Goal: Transaction & Acquisition: Purchase product/service

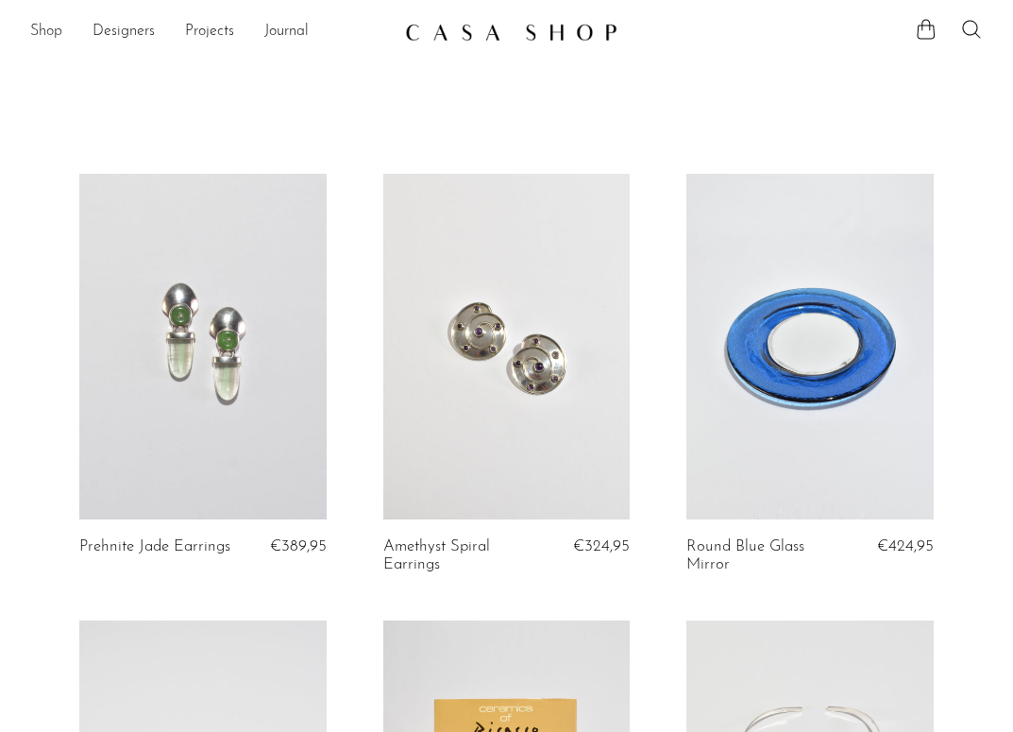
click at [43, 34] on link "Shop" at bounding box center [46, 32] width 32 height 25
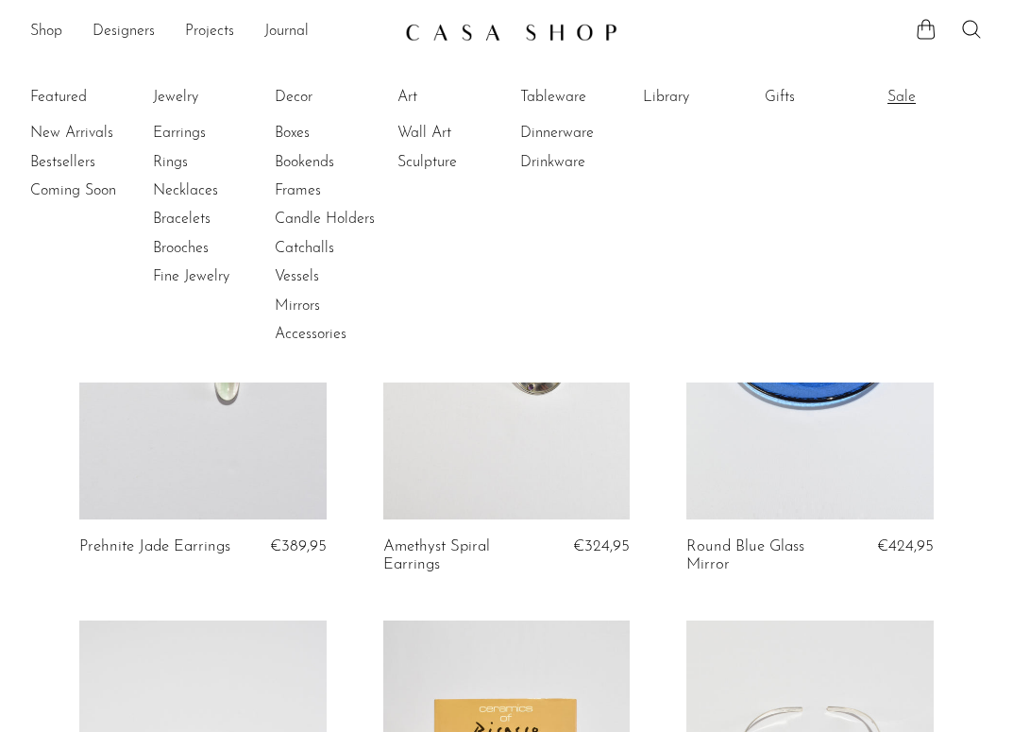
click at [898, 100] on link "Sale" at bounding box center [958, 97] width 142 height 21
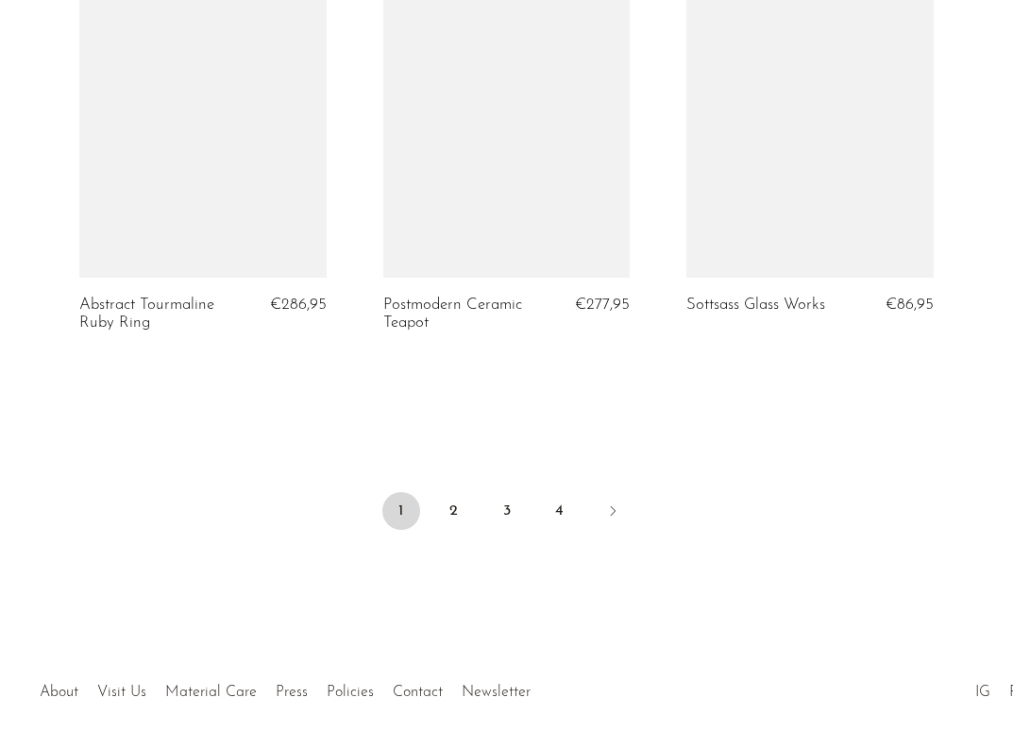
scroll to position [5132, 0]
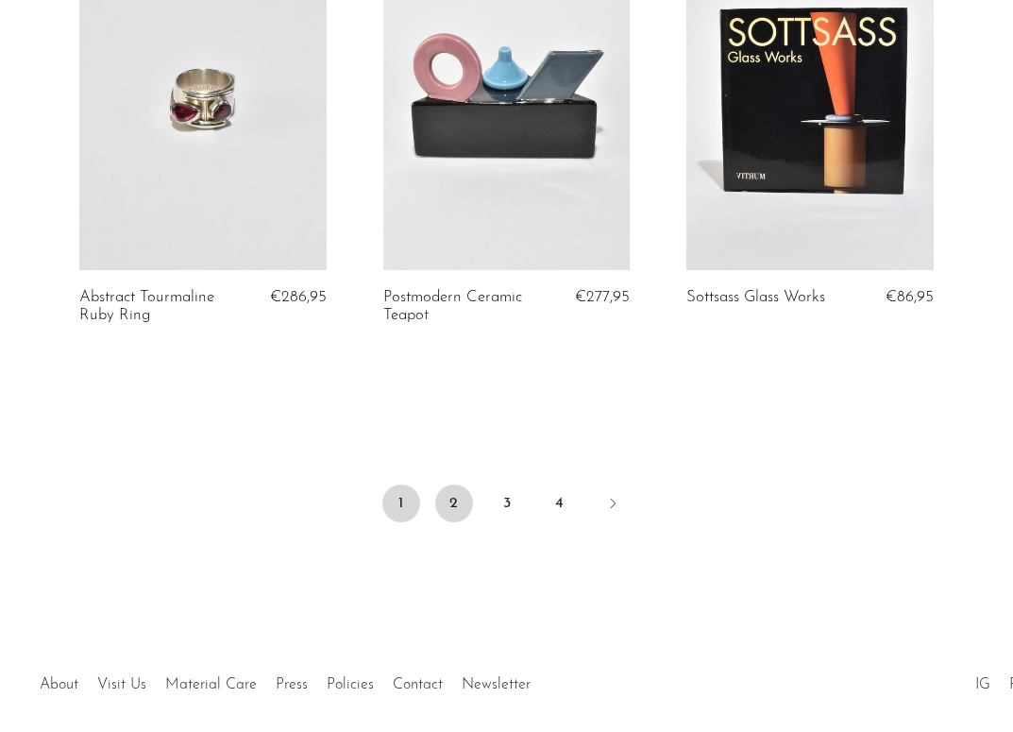
click at [445, 493] on link "2" at bounding box center [454, 503] width 38 height 38
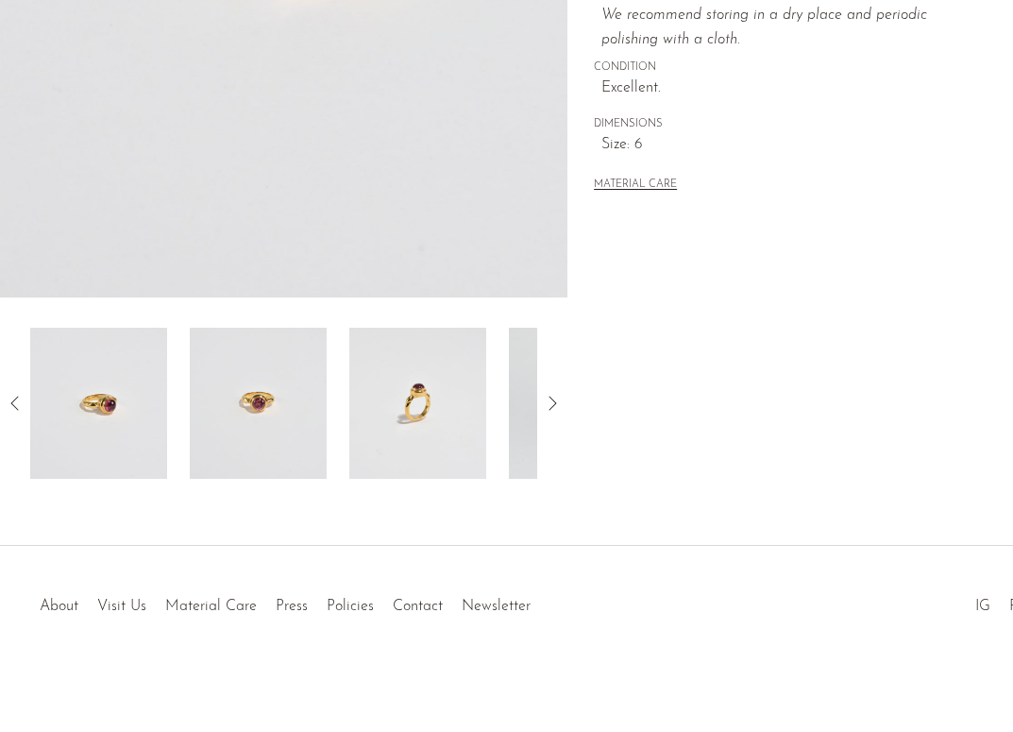
scroll to position [498, 0]
click at [540, 413] on div at bounding box center [283, 403] width 567 height 151
click at [543, 411] on icon at bounding box center [552, 403] width 23 height 23
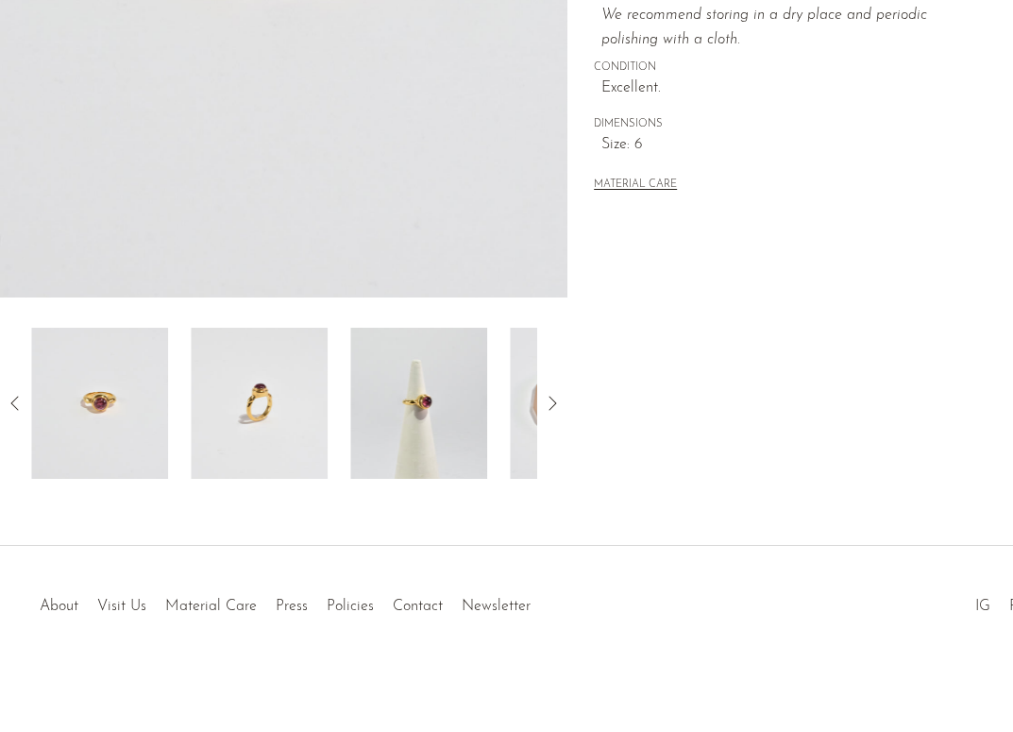
click at [543, 411] on icon at bounding box center [552, 403] width 23 height 23
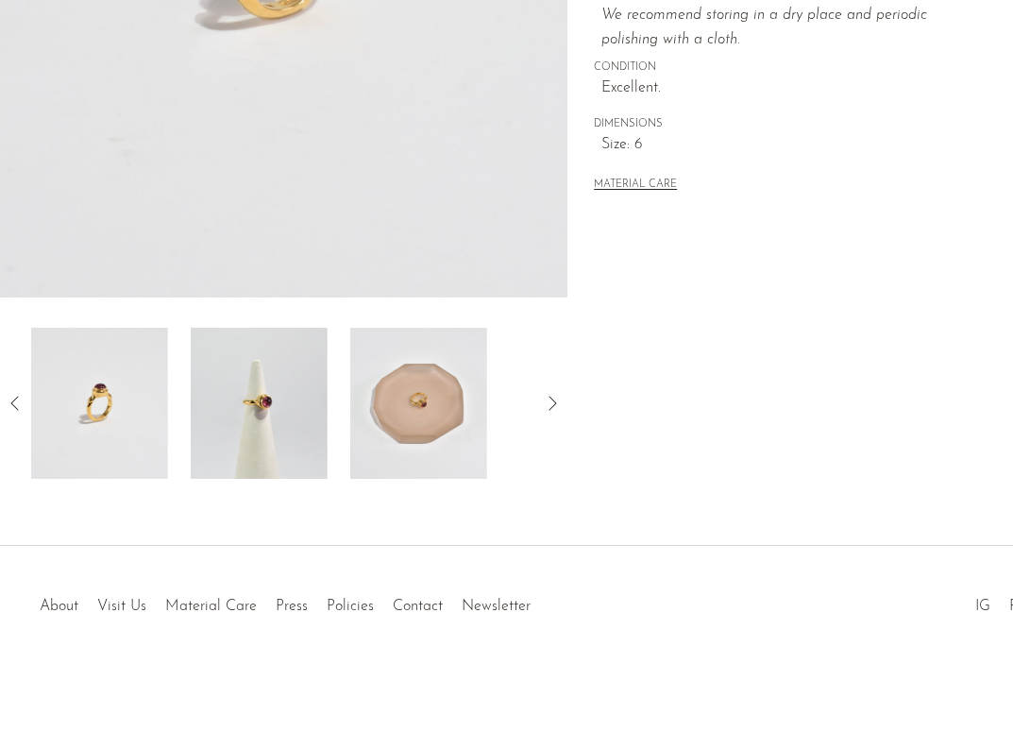
click at [543, 411] on icon at bounding box center [552, 403] width 23 height 23
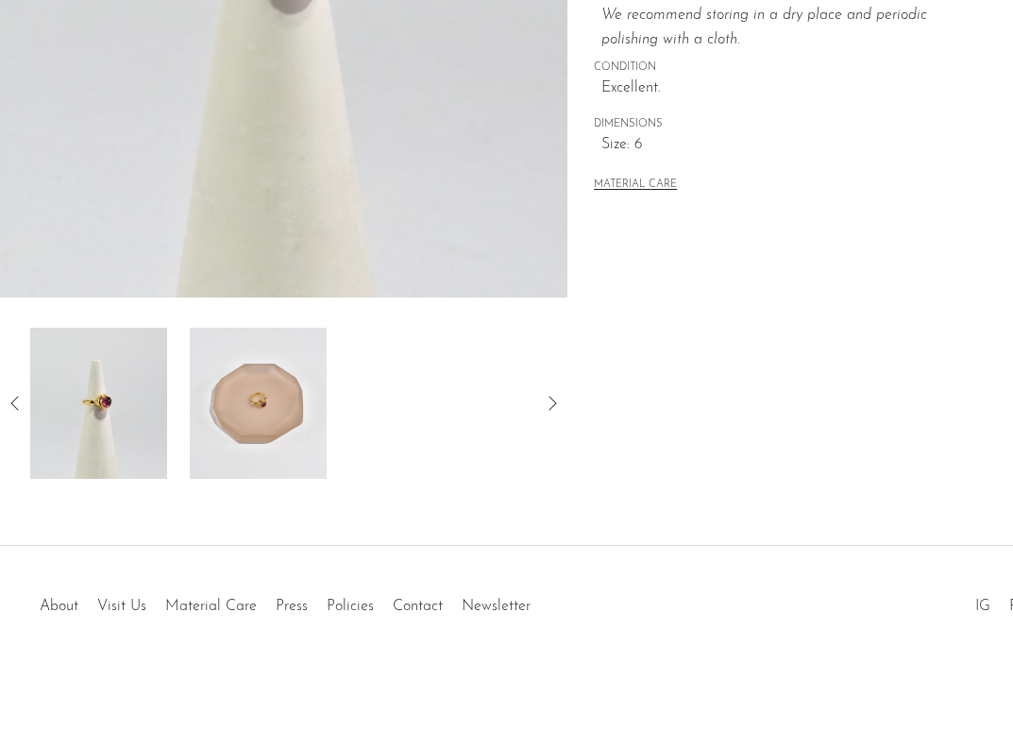
click at [127, 421] on img at bounding box center [98, 403] width 137 height 151
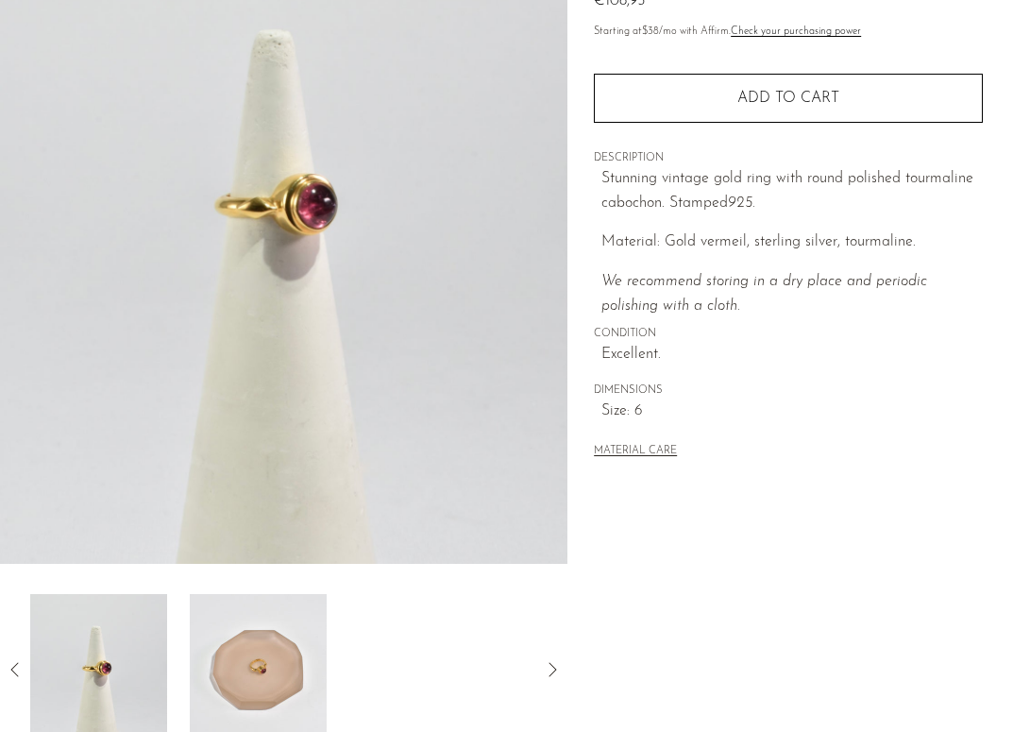
scroll to position [69, 0]
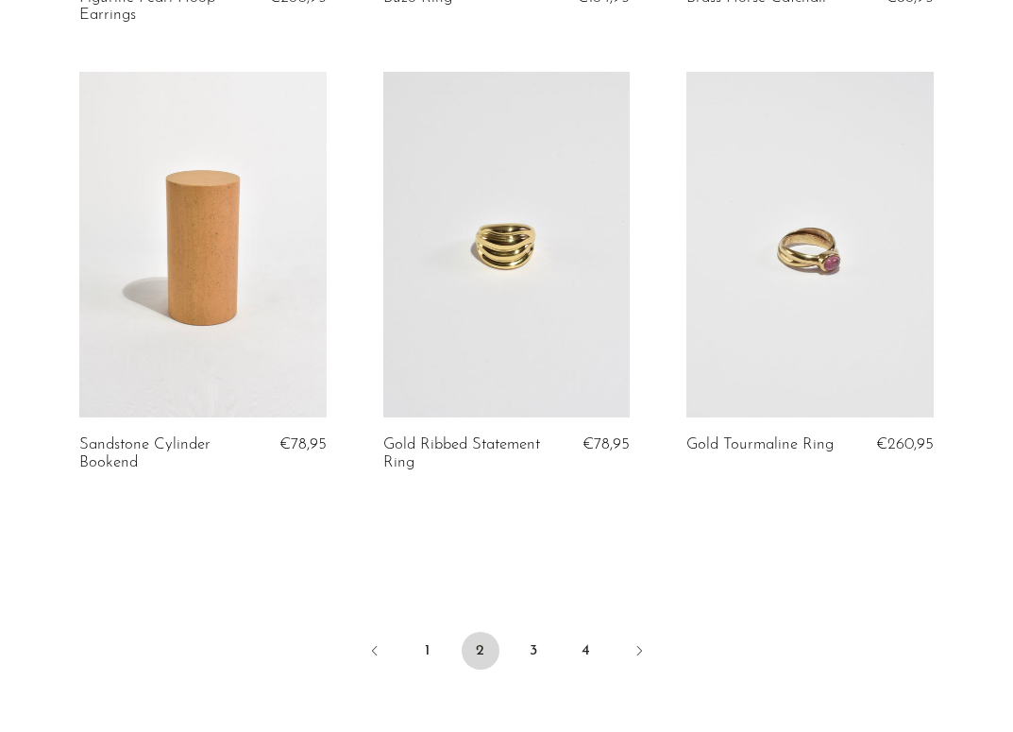
scroll to position [4936, 0]
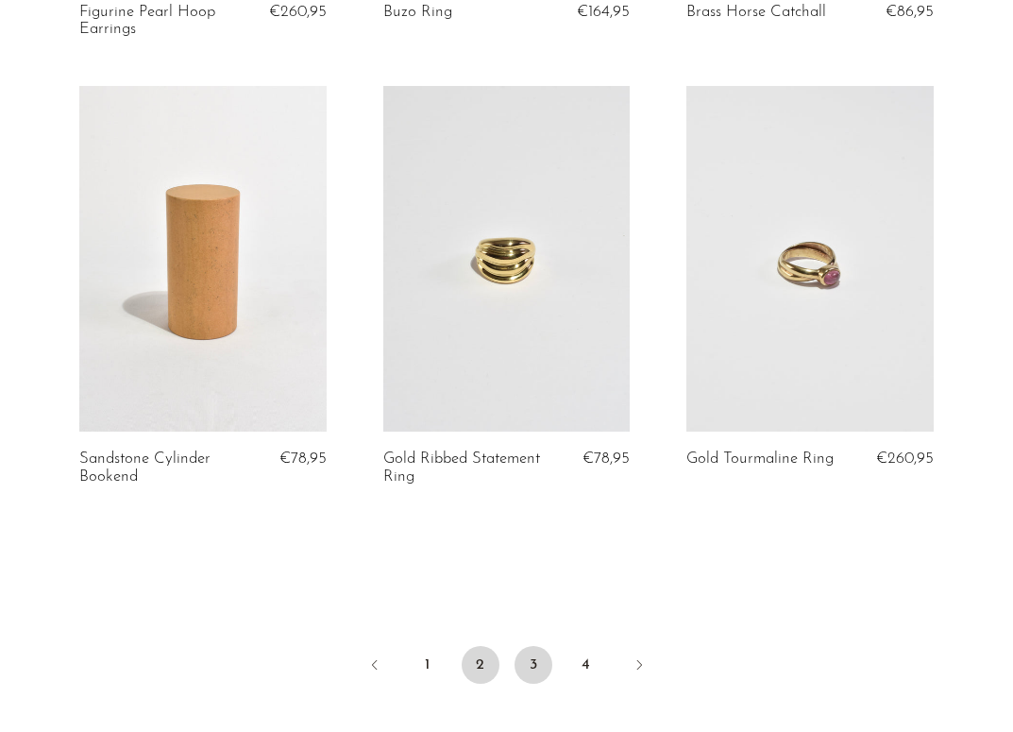
click at [535, 646] on link "3" at bounding box center [534, 665] width 38 height 38
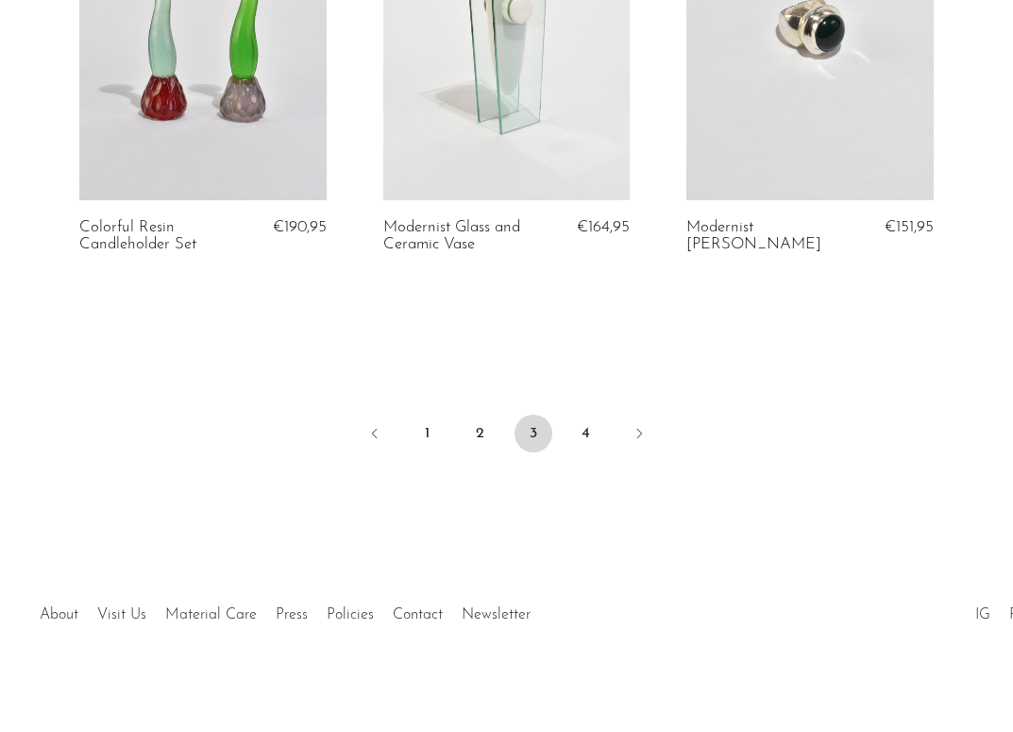
scroll to position [5218, 0]
click at [589, 433] on link "4" at bounding box center [586, 435] width 38 height 38
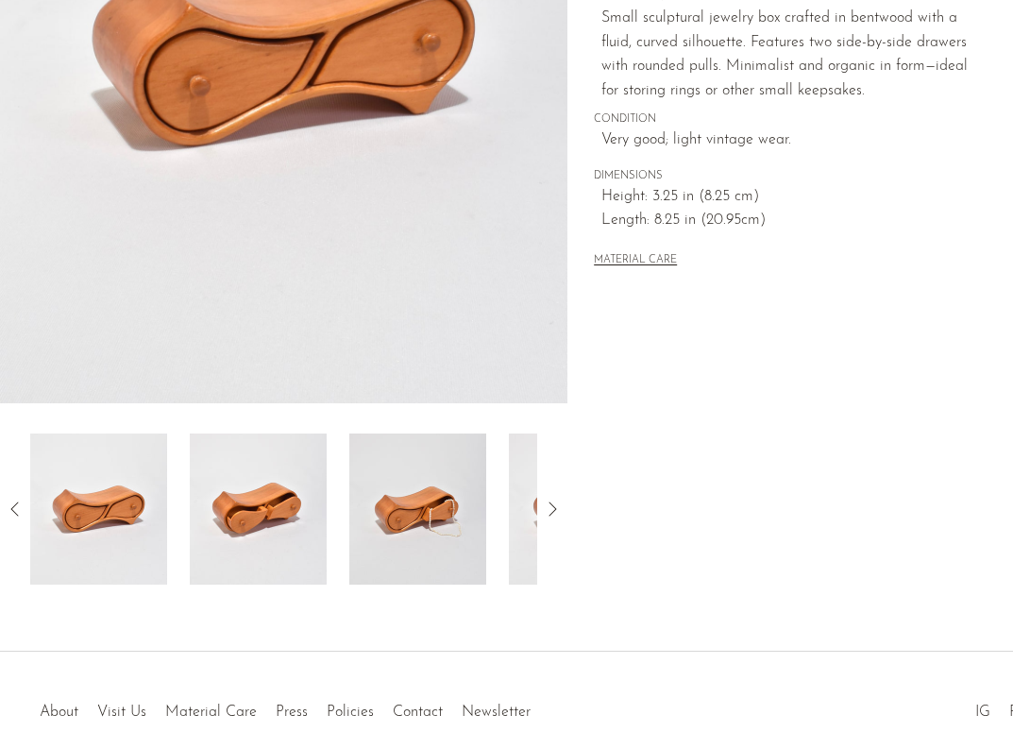
scroll to position [390, 0]
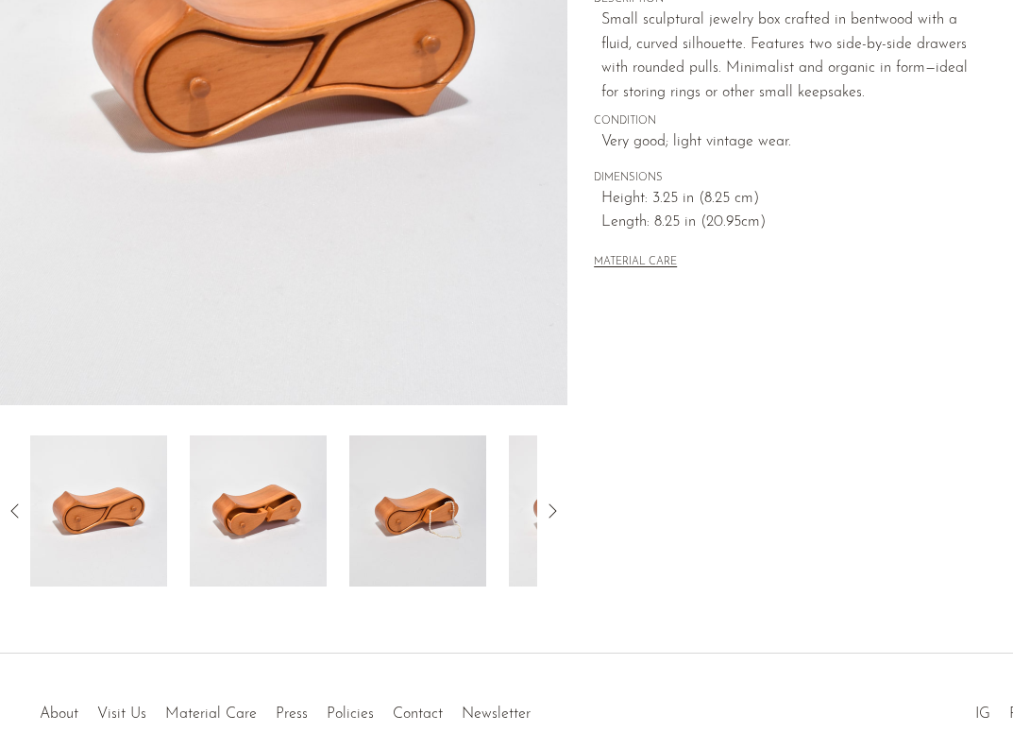
click at [439, 493] on img at bounding box center [417, 510] width 137 height 151
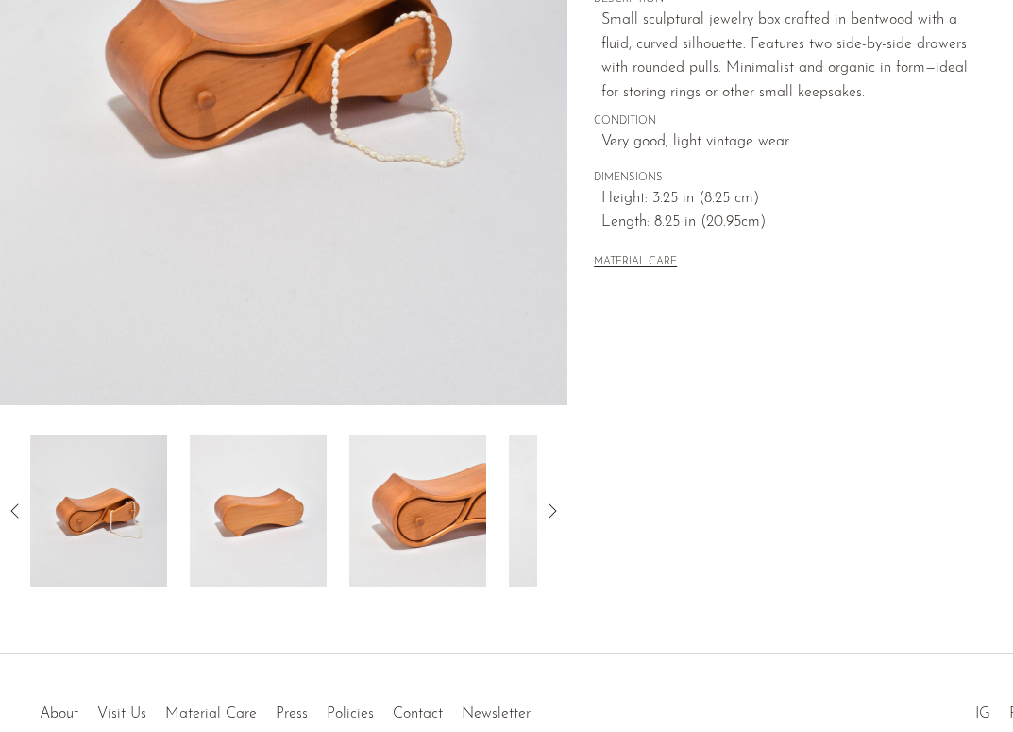
click at [477, 515] on img at bounding box center [417, 510] width 137 height 151
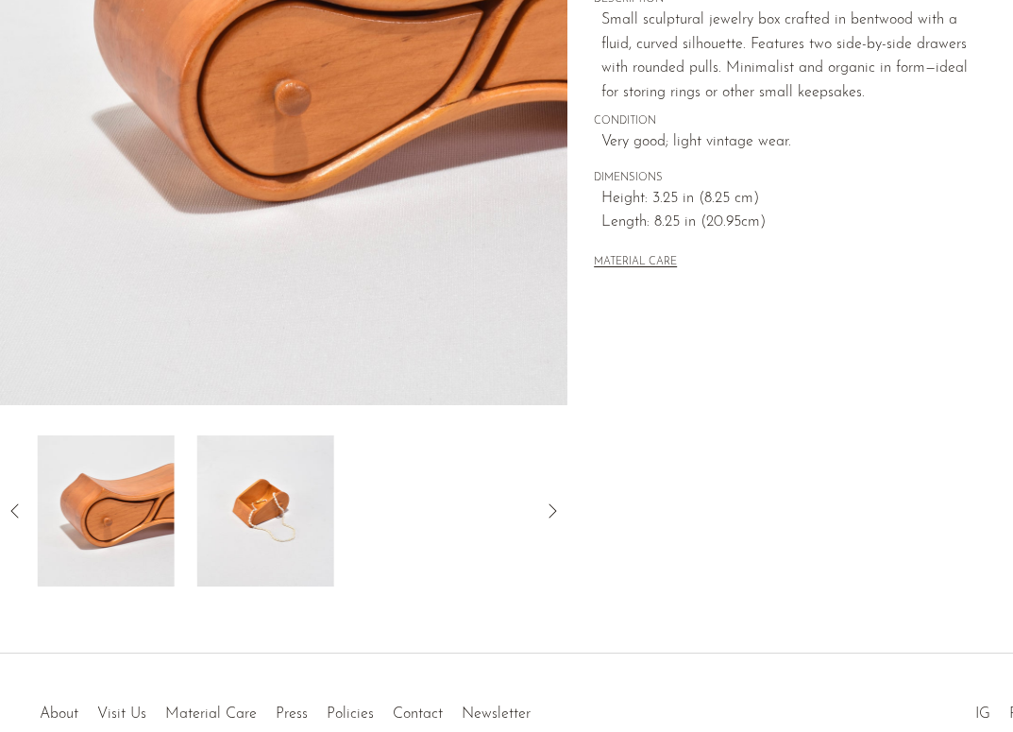
click at [477, 515] on div at bounding box center [283, 510] width 507 height 151
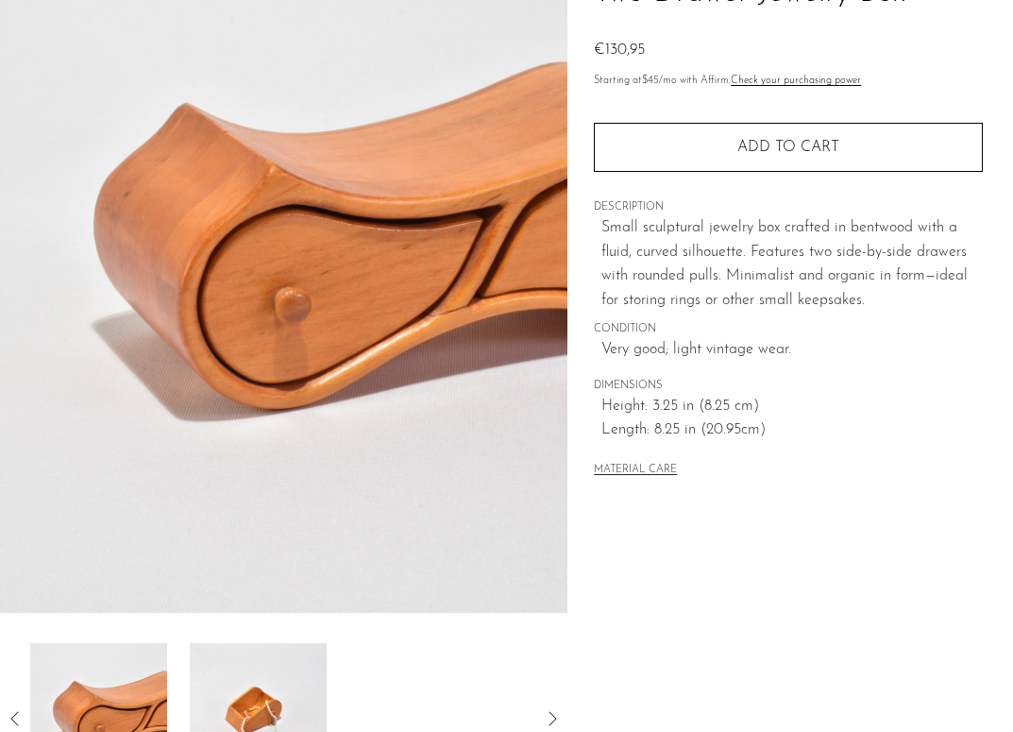
scroll to position [59, 0]
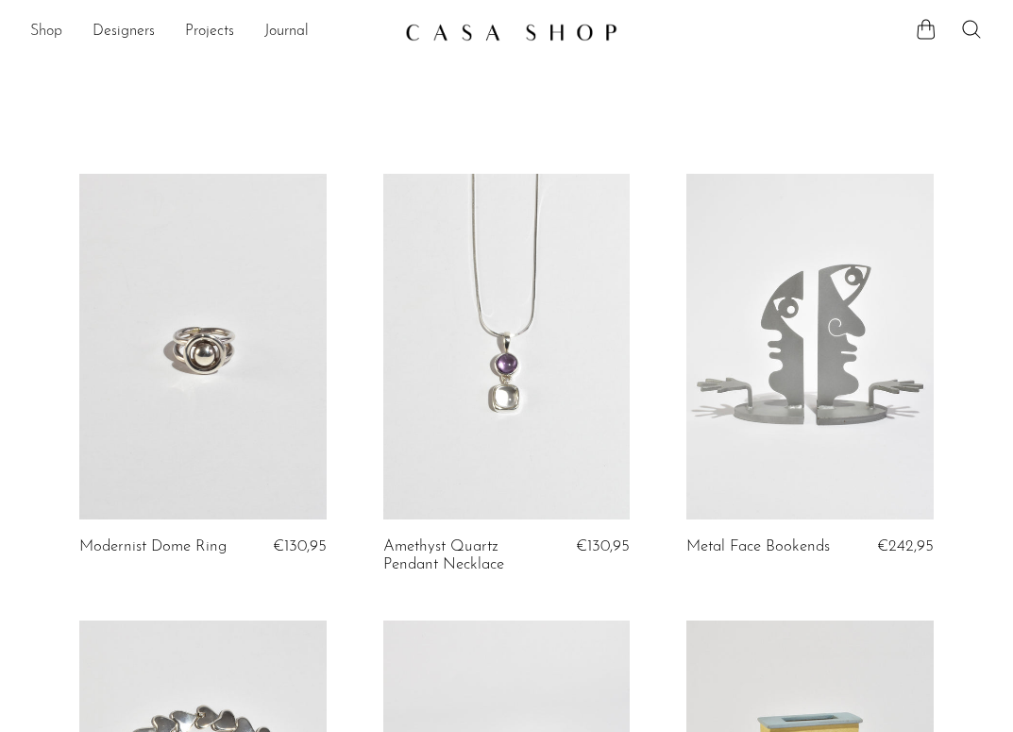
click at [40, 33] on link "Shop" at bounding box center [46, 32] width 32 height 25
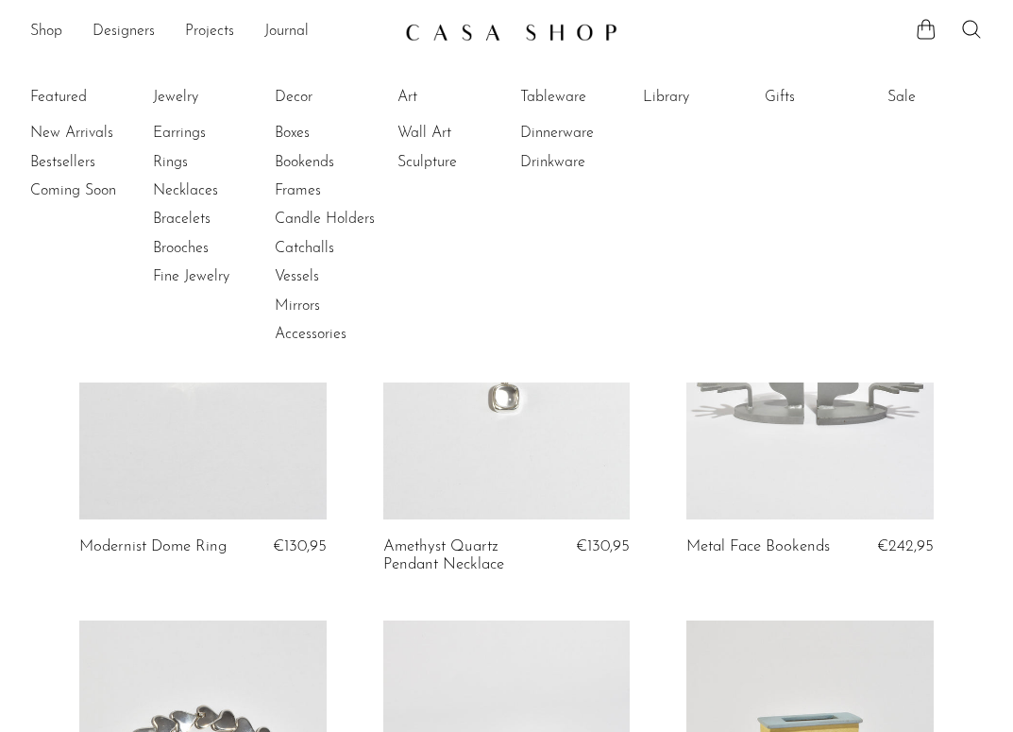
click at [70, 97] on li "Featured New Arrivals Bestsellers Coming Soon" at bounding box center [77, 216] width 95 height 274
click at [70, 125] on link "New Arrivals" at bounding box center [101, 133] width 142 height 21
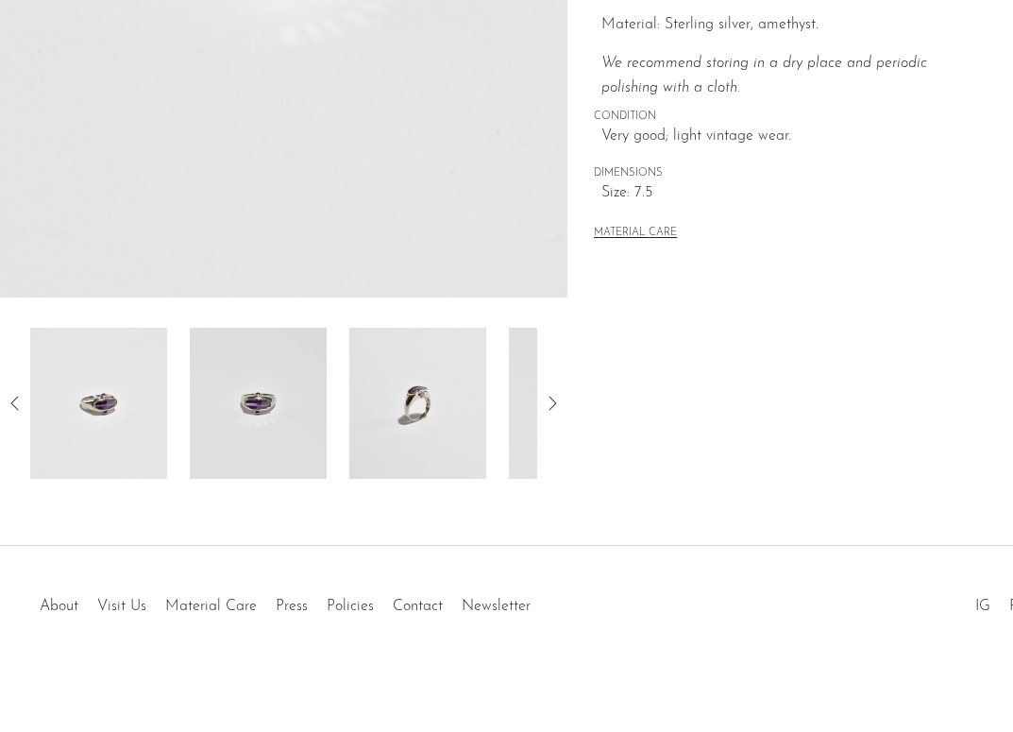
scroll to position [498, 0]
click at [431, 395] on img at bounding box center [417, 403] width 137 height 151
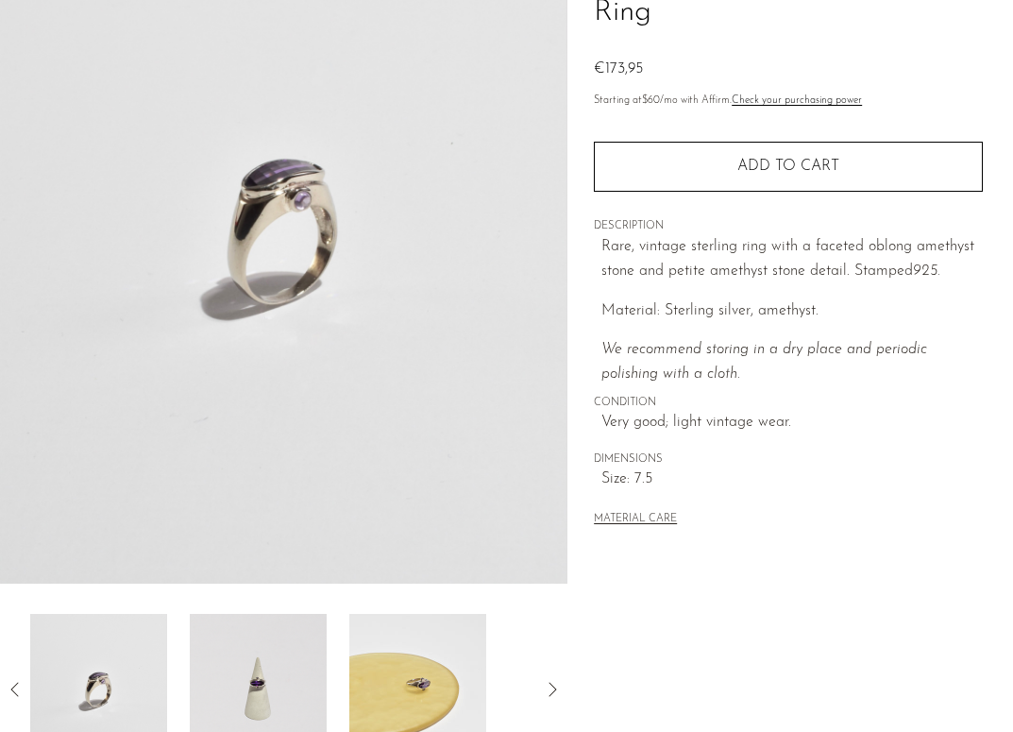
scroll to position [205, 0]
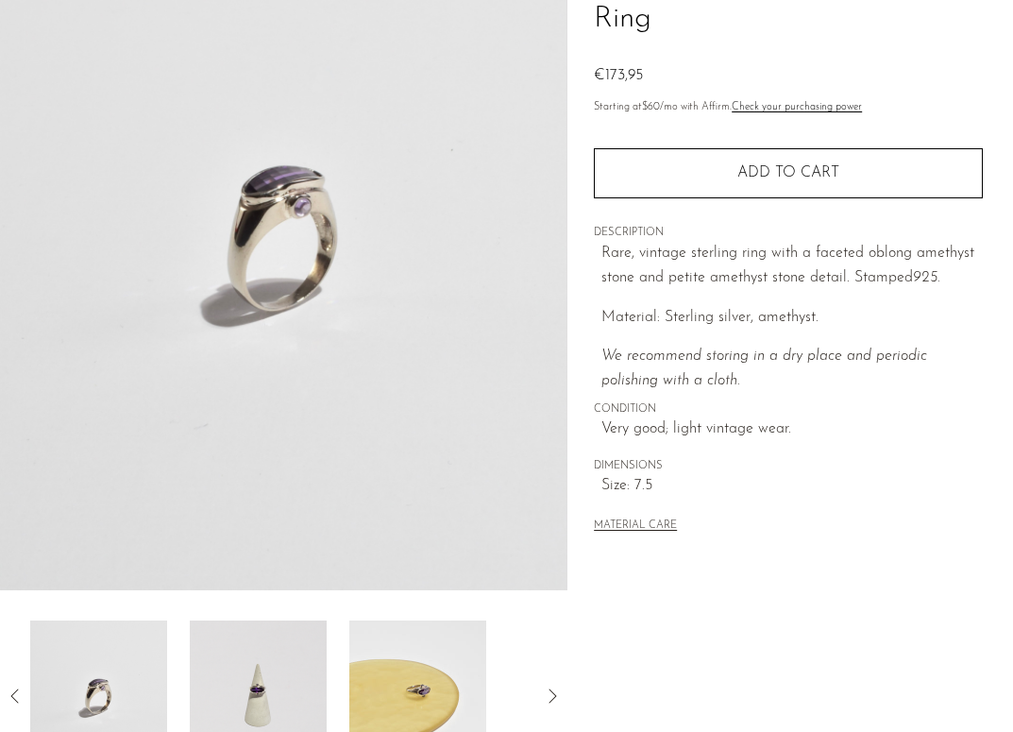
click at [283, 657] on img at bounding box center [258, 695] width 137 height 151
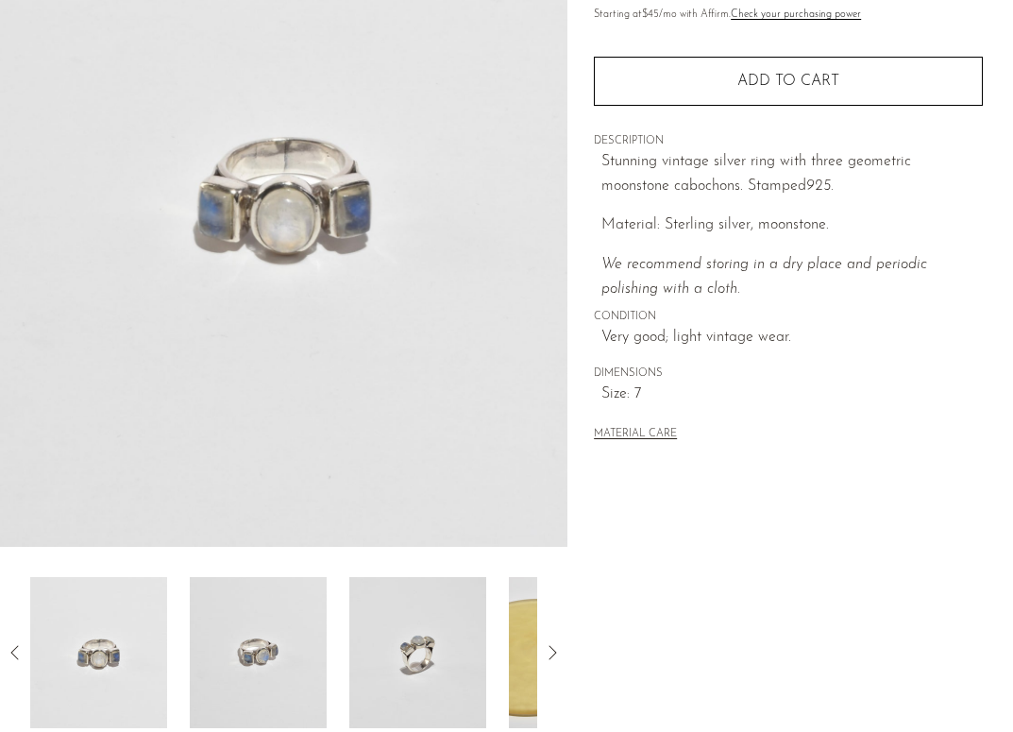
scroll to position [247, 0]
click at [517, 629] on img at bounding box center [577, 653] width 137 height 151
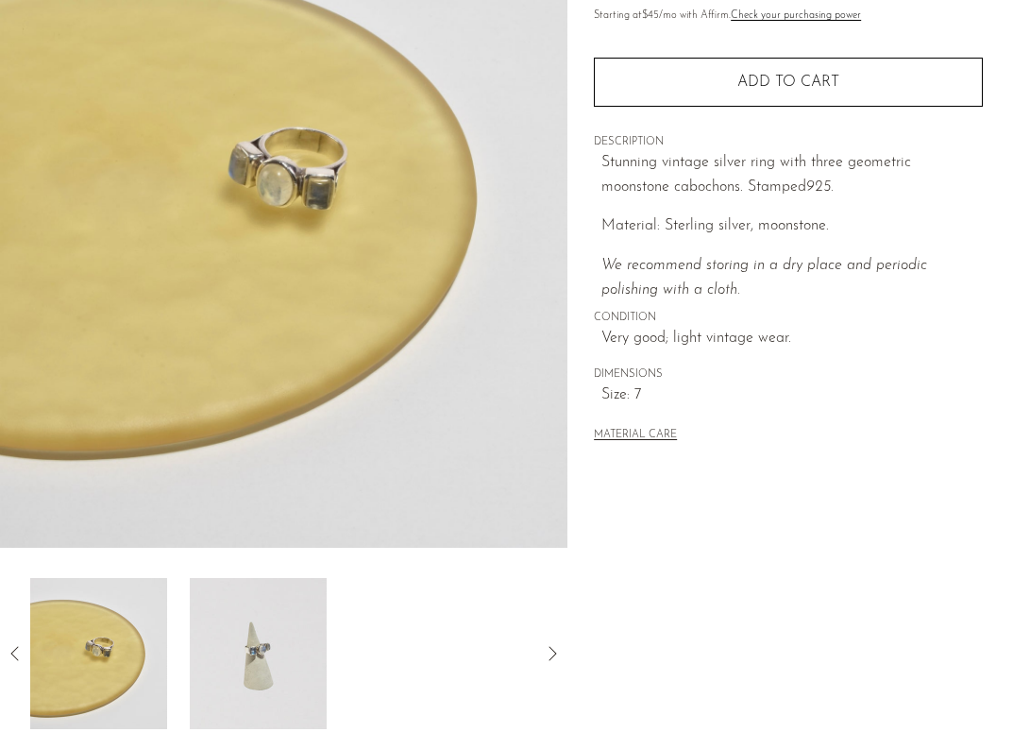
click at [300, 659] on img at bounding box center [258, 653] width 137 height 151
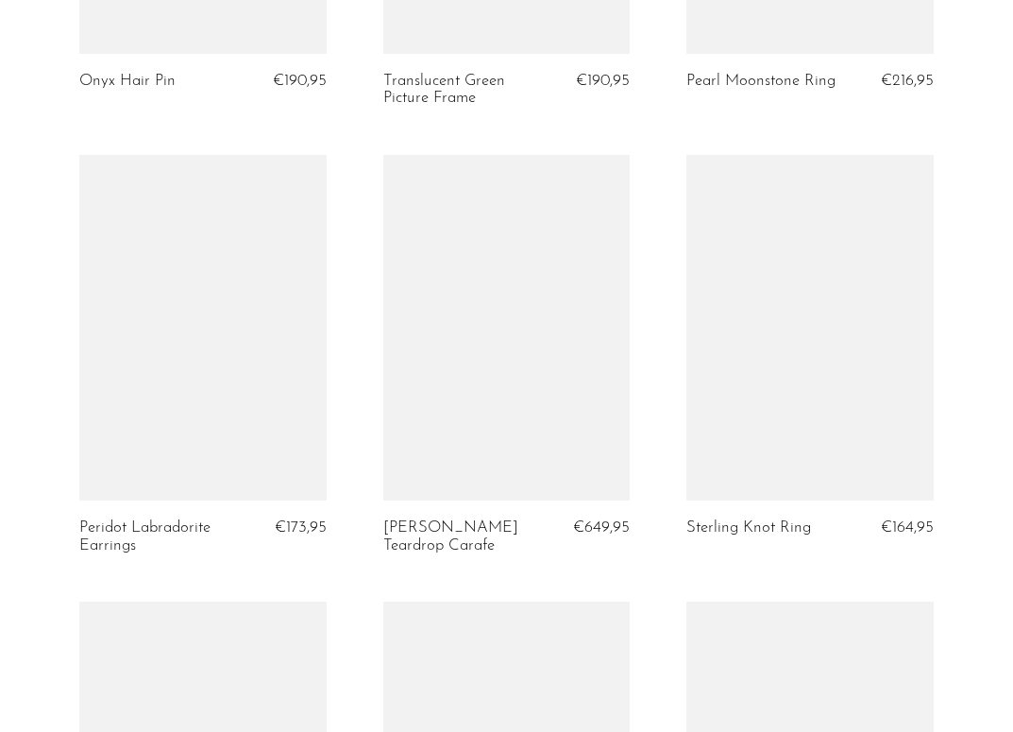
scroll to position [4071, 0]
